Goal: Task Accomplishment & Management: Use online tool/utility

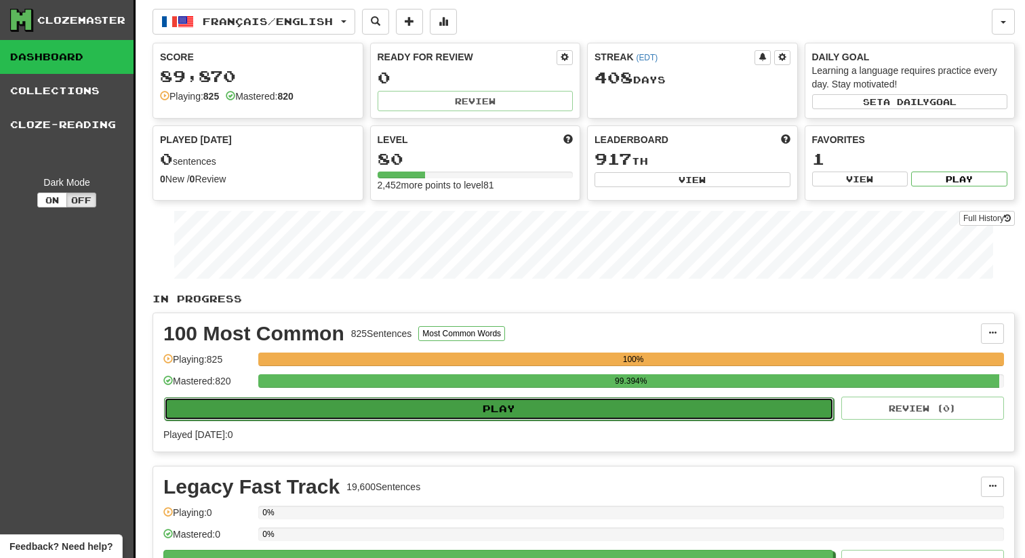
click at [363, 407] on button "Play" at bounding box center [499, 408] width 670 height 23
select select "**"
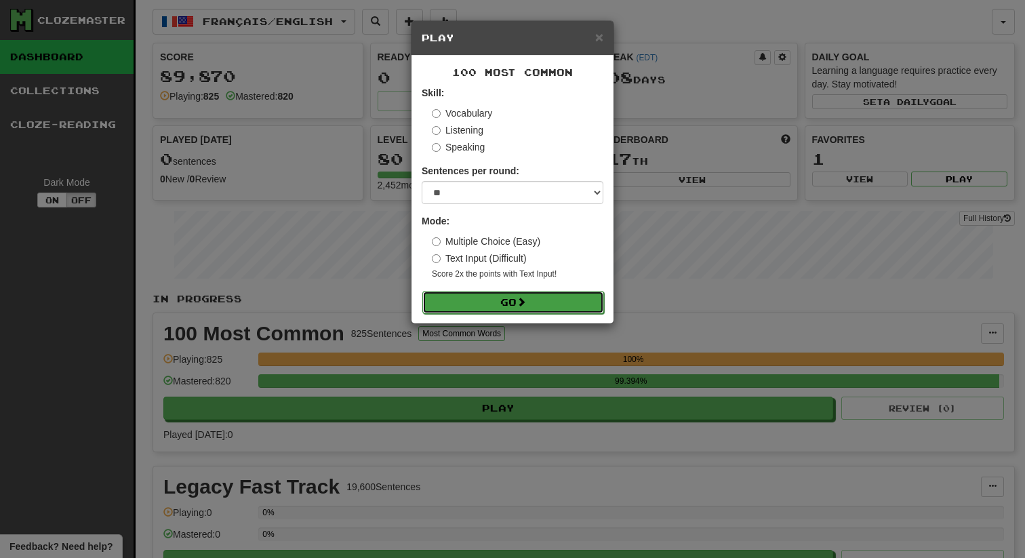
click at [482, 303] on button "Go" at bounding box center [513, 302] width 182 height 23
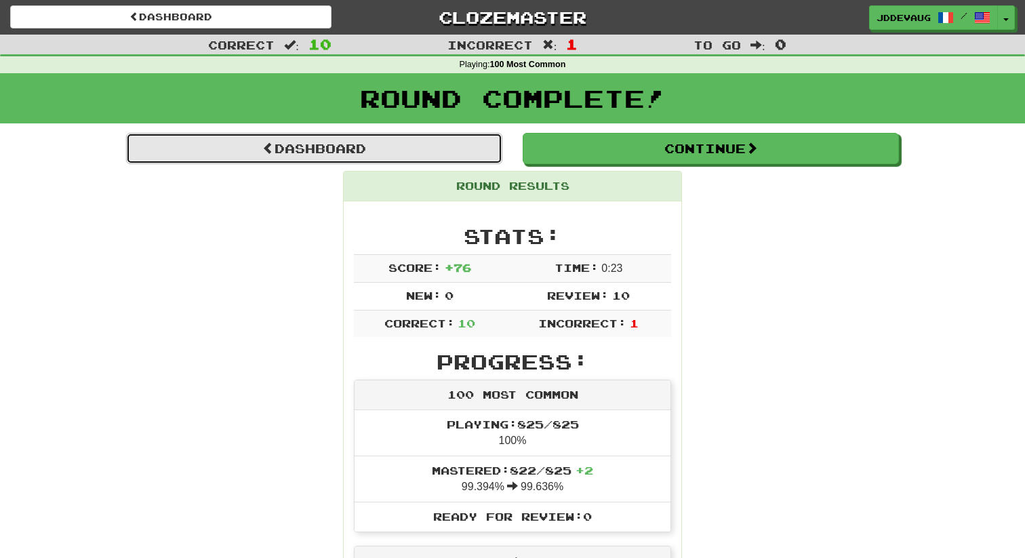
click at [330, 149] on link "Dashboard" at bounding box center [314, 148] width 376 height 31
